Goal: Task Accomplishment & Management: Manage account settings

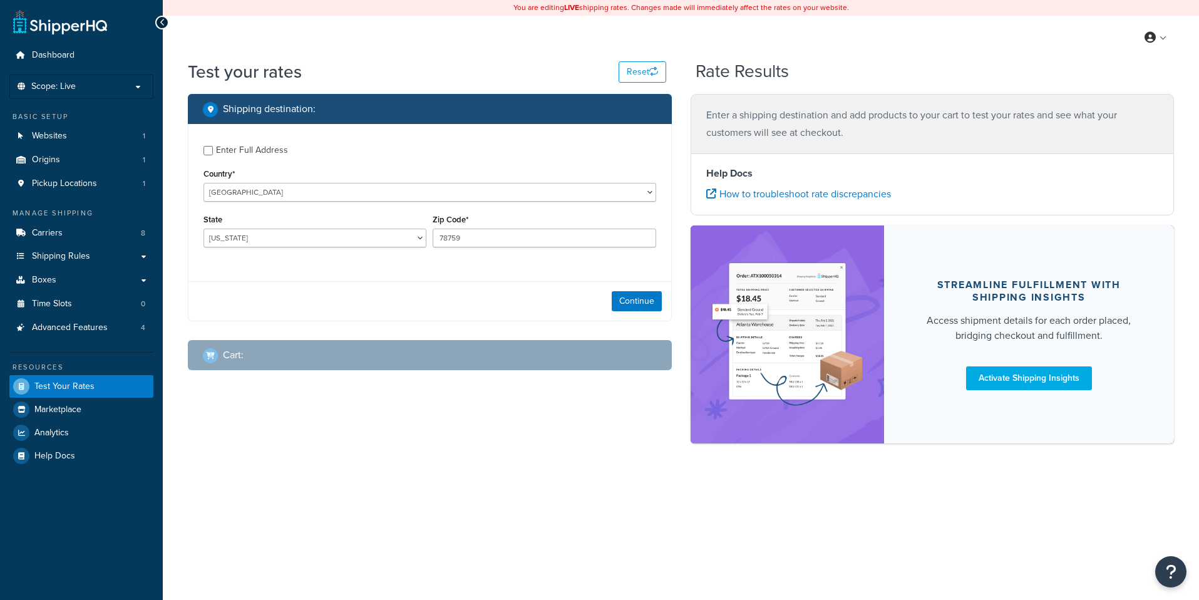
select select "TX"
click at [122, 235] on link "Carriers 8" at bounding box center [81, 233] width 144 height 23
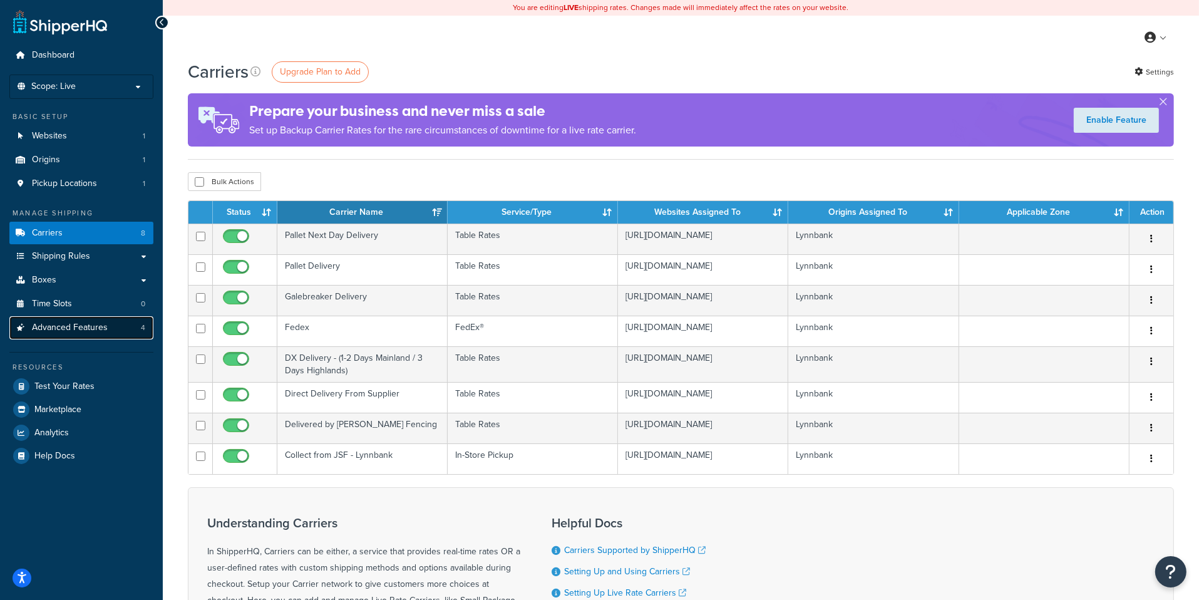
click at [118, 331] on link "Advanced Features 4" at bounding box center [81, 327] width 144 height 23
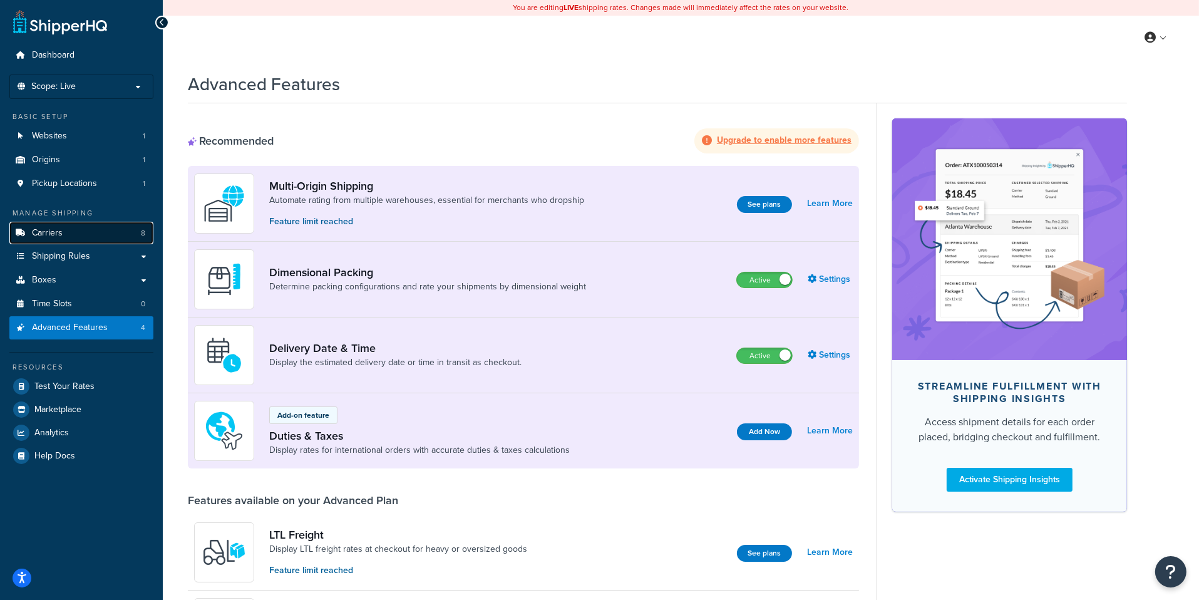
click at [137, 239] on link "Carriers 8" at bounding box center [81, 233] width 144 height 23
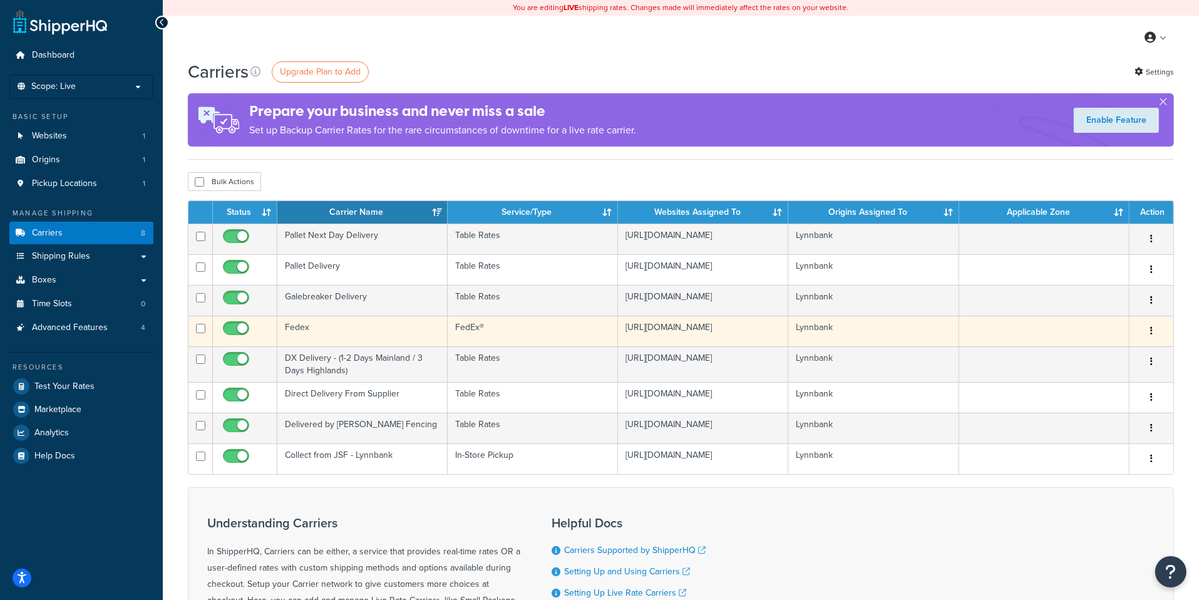
click at [395, 328] on td "Fedex" at bounding box center [362, 331] width 170 height 31
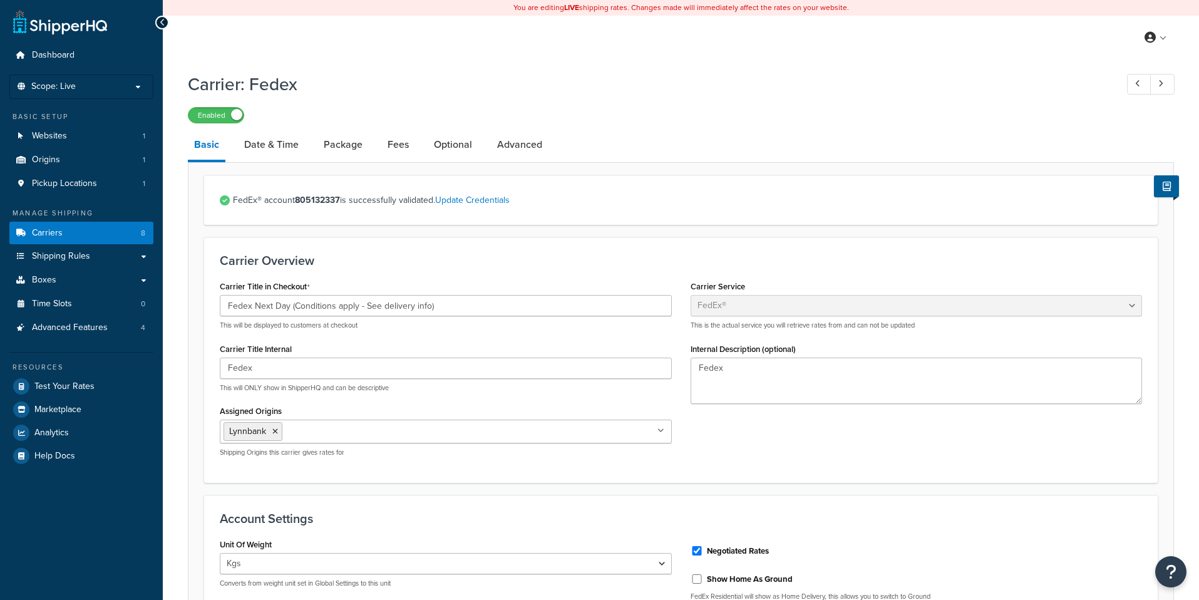
select select "fedEx"
select select "kg"
select select "CM"
select select "REGULAR_PICKUP"
select select "YOUR_PACKAGING"
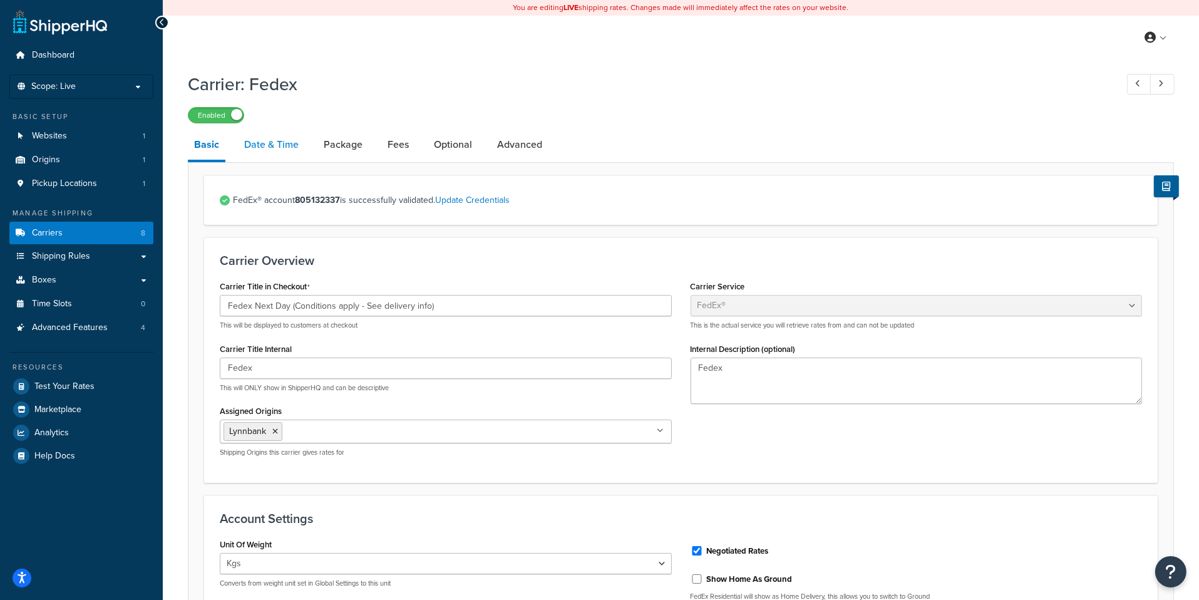
click at [296, 149] on link "Date & Time" at bounding box center [271, 145] width 67 height 30
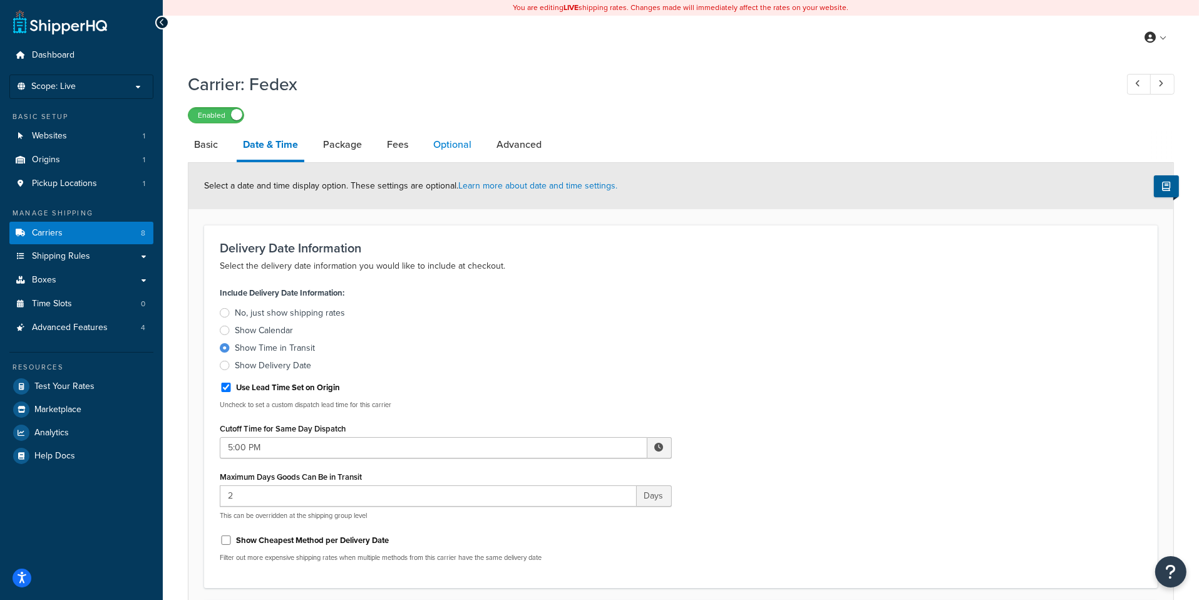
click at [434, 147] on link "Optional" at bounding box center [452, 145] width 51 height 30
select select "business"
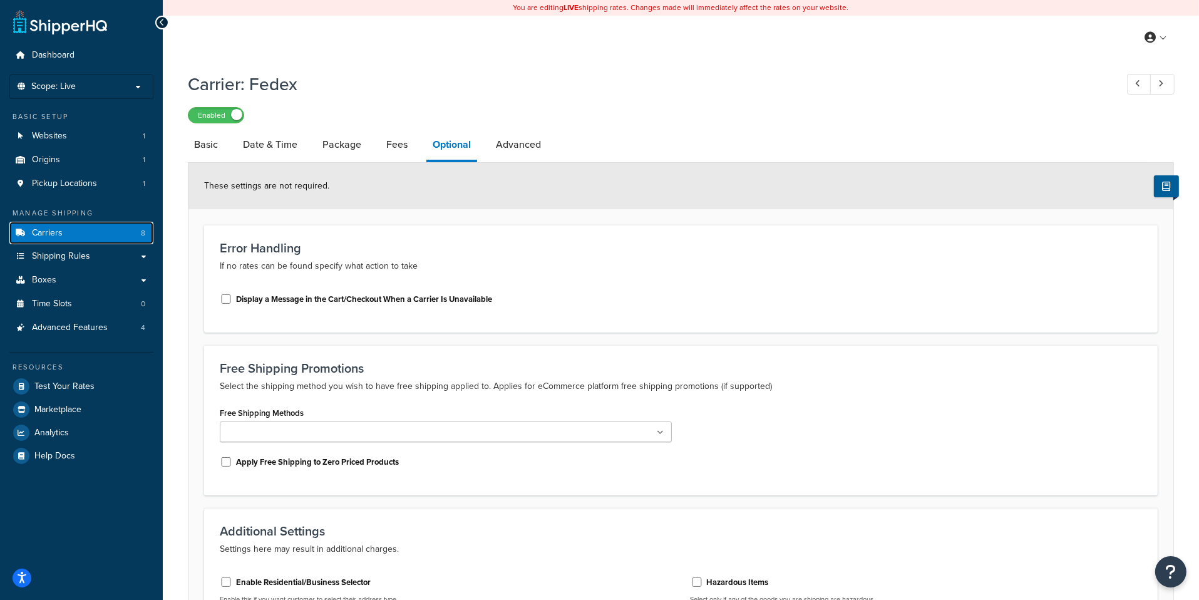
click at [140, 235] on link "Carriers 8" at bounding box center [81, 233] width 144 height 23
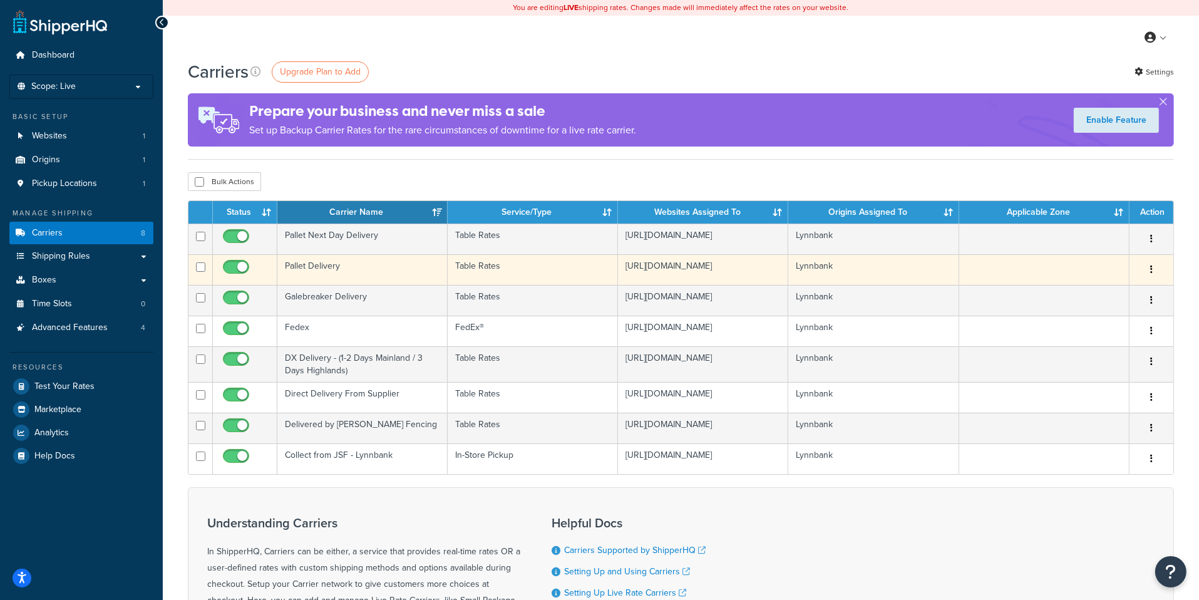
click at [389, 275] on td "Pallet Delivery" at bounding box center [362, 269] width 170 height 31
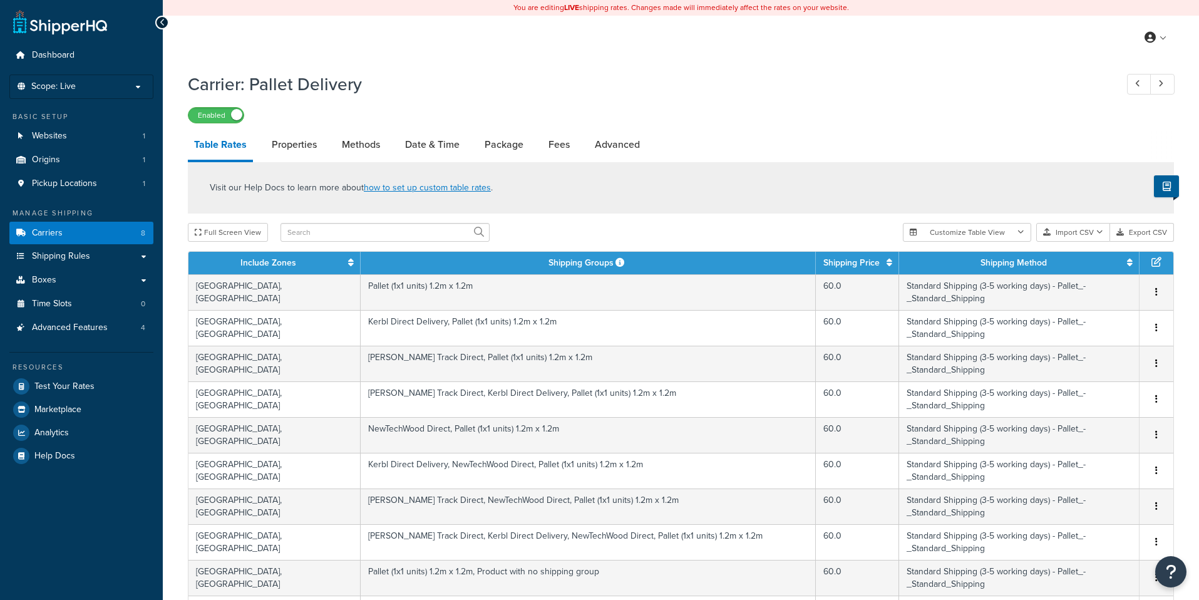
select select "25"
click at [428, 148] on link "Date & Time" at bounding box center [432, 145] width 67 height 30
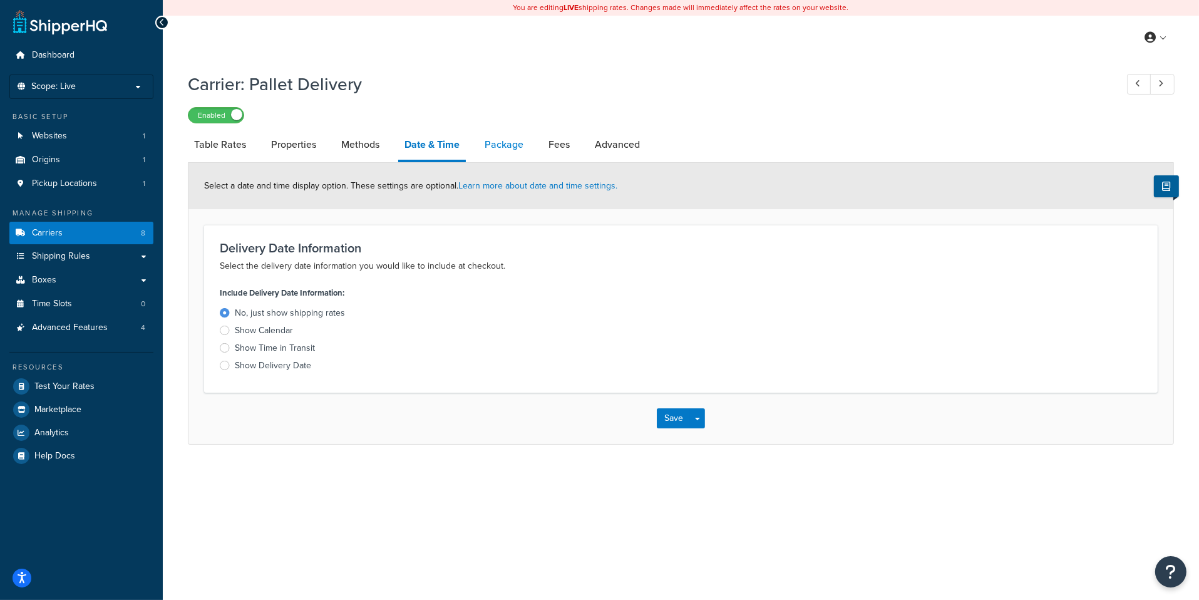
click at [507, 148] on link "Package" at bounding box center [504, 145] width 51 height 30
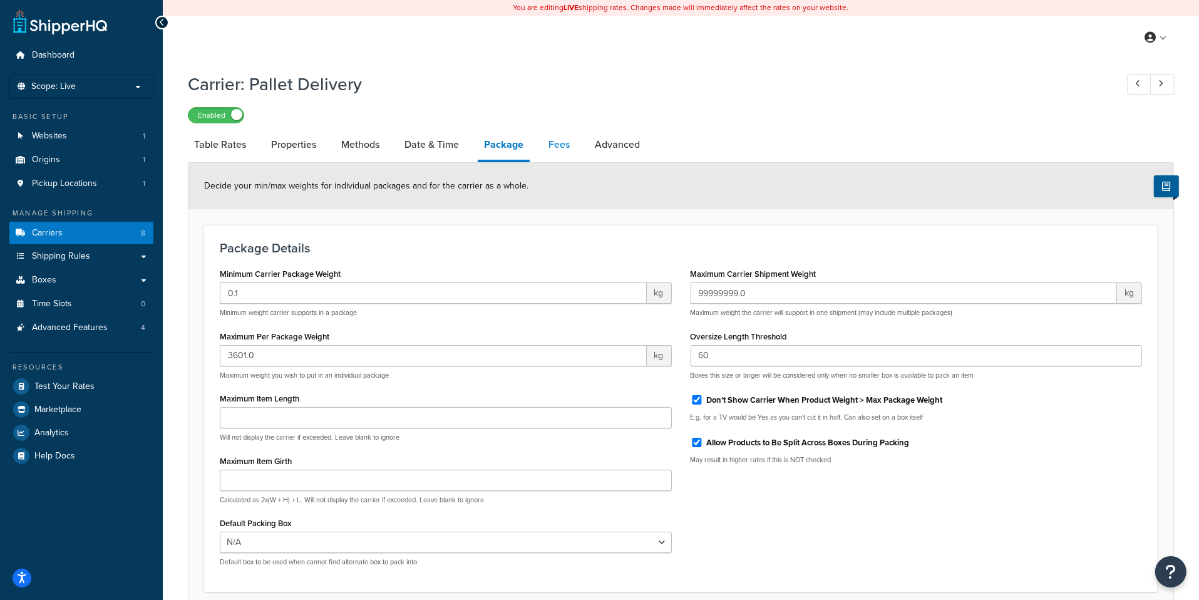
click at [554, 157] on link "Fees" at bounding box center [559, 145] width 34 height 30
select select "AFTER"
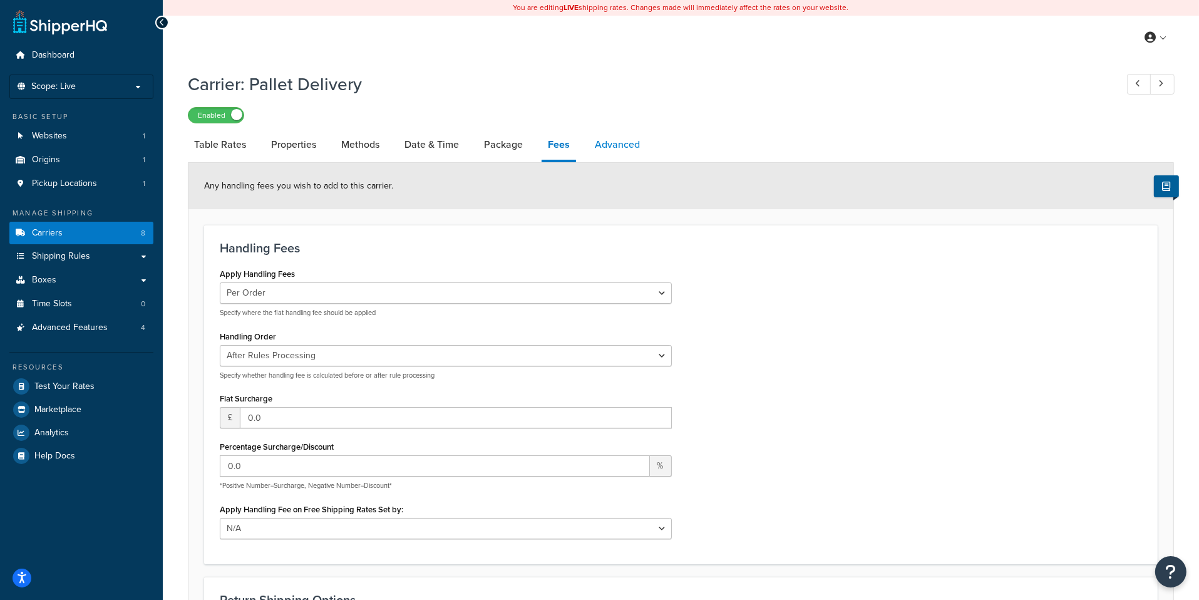
click at [619, 150] on link "Advanced" at bounding box center [618, 145] width 58 height 30
select select "false"
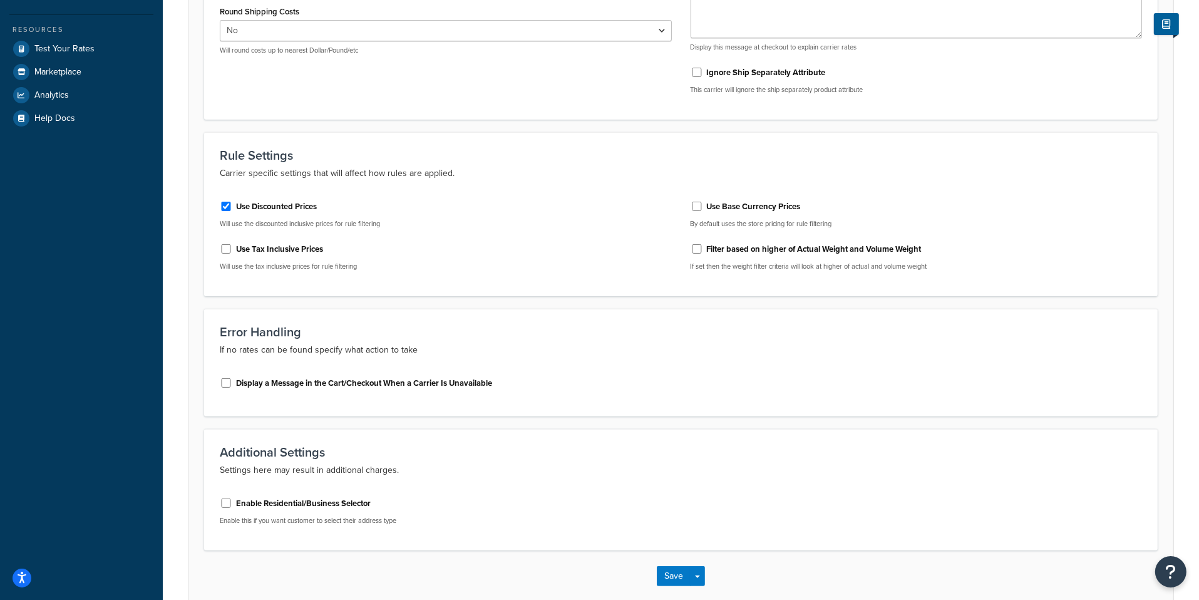
scroll to position [338, 0]
